Goal: Browse casually

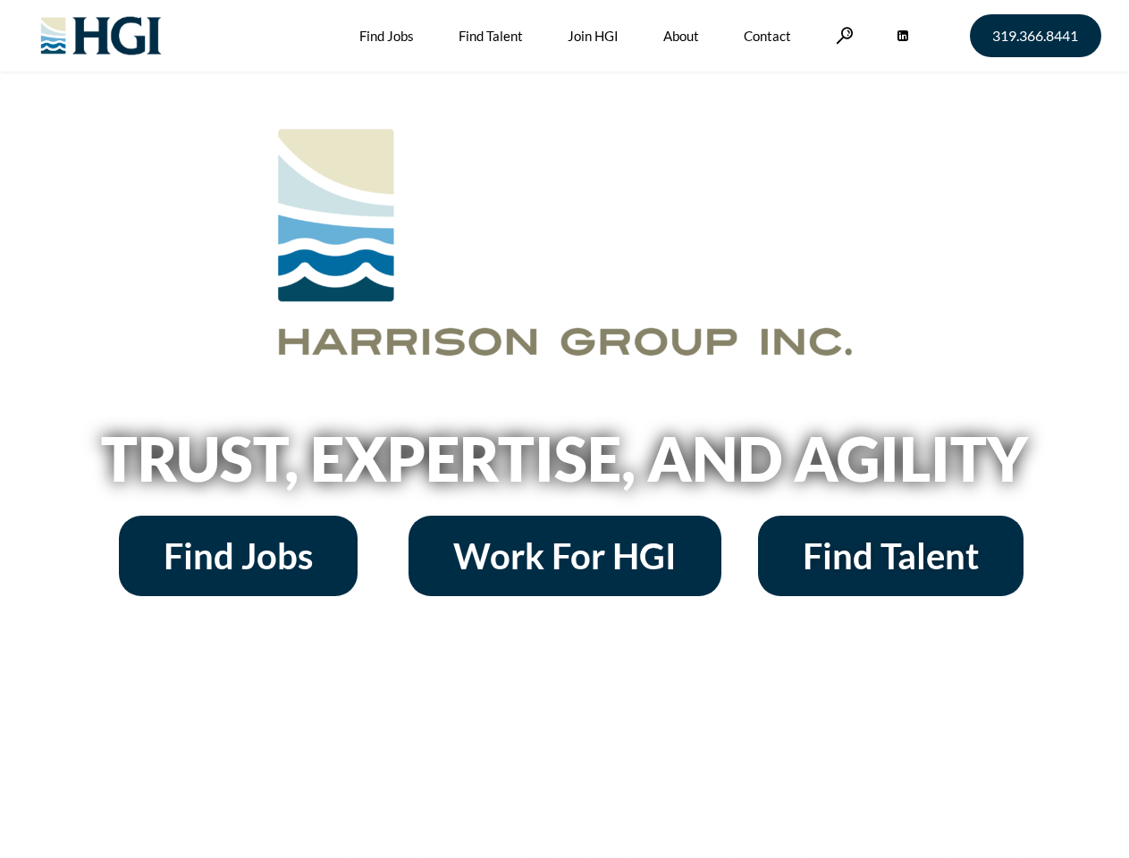
click at [564, 429] on h2 "Trust, Expertise, and Agility" at bounding box center [564, 458] width 1019 height 61
click at [842, 35] on link at bounding box center [845, 35] width 18 height 17
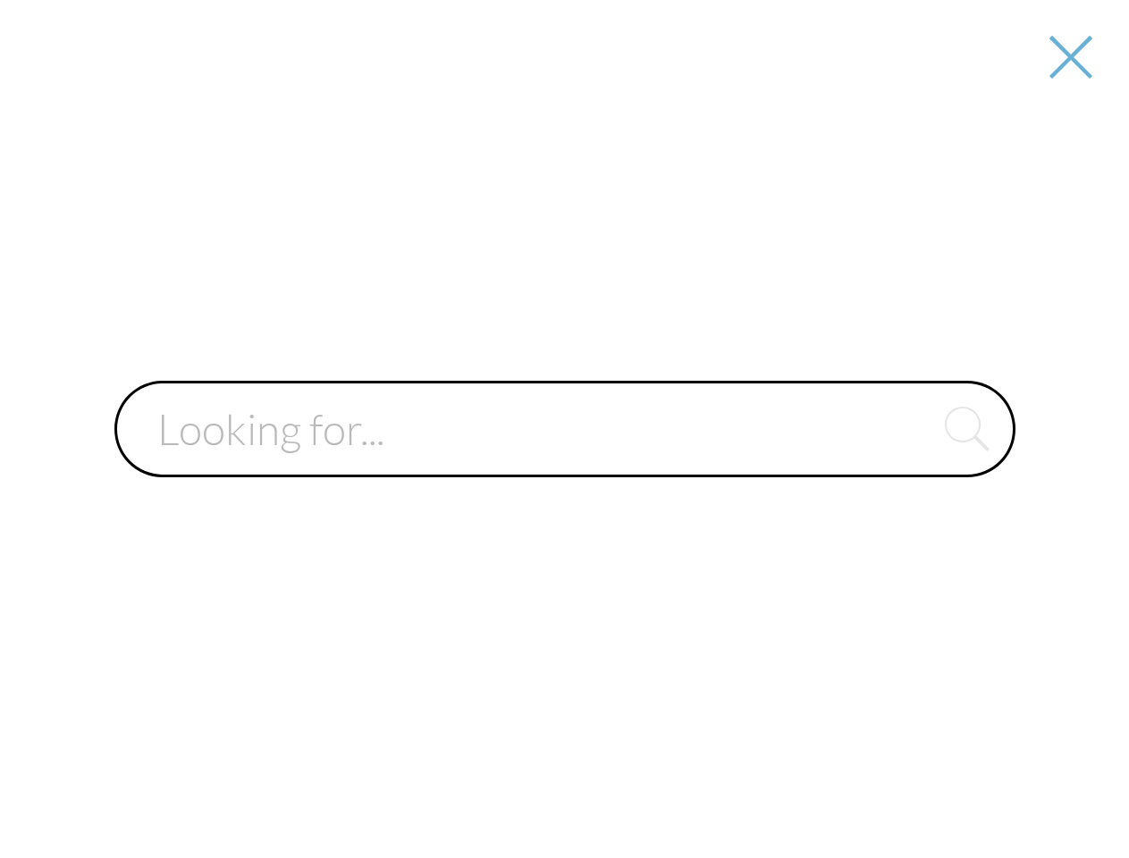
click at [564, 465] on div at bounding box center [565, 429] width 1126 height 858
